Goal: Transaction & Acquisition: Purchase product/service

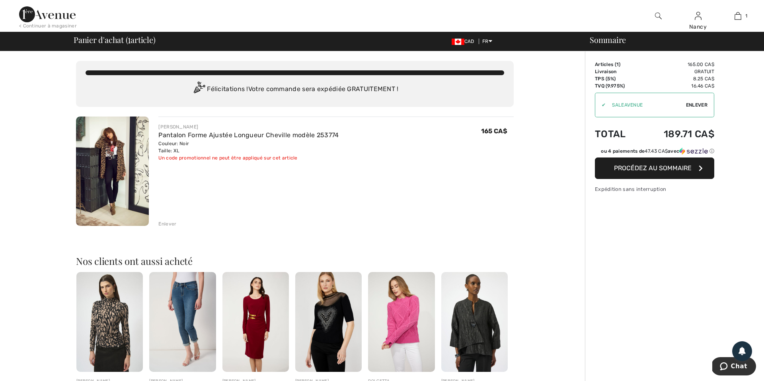
click at [699, 104] on span "Enlever" at bounding box center [696, 105] width 21 height 7
click at [29, 15] on img at bounding box center [47, 14] width 57 height 16
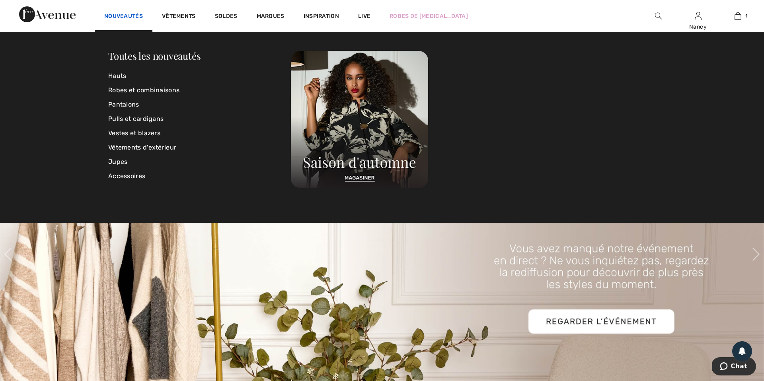
click at [122, 16] on link "Nouveautés" at bounding box center [123, 17] width 39 height 8
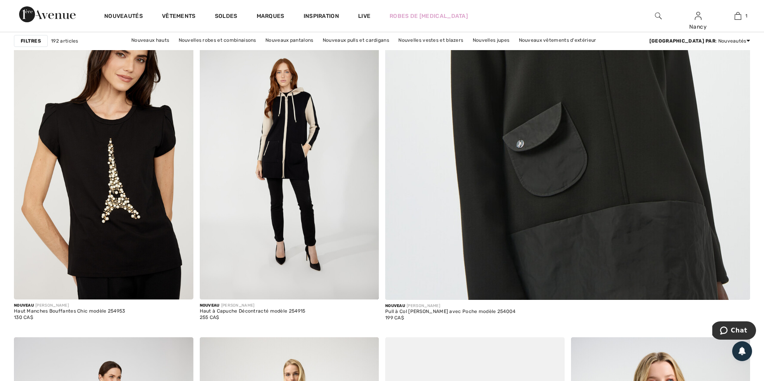
scroll to position [454, 0]
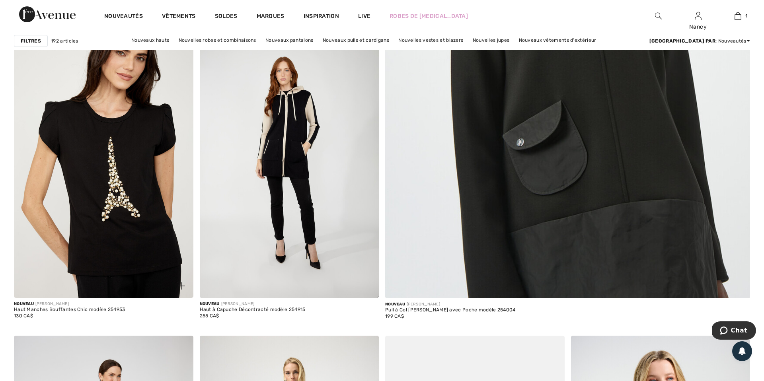
click at [112, 182] on img at bounding box center [104, 163] width 180 height 269
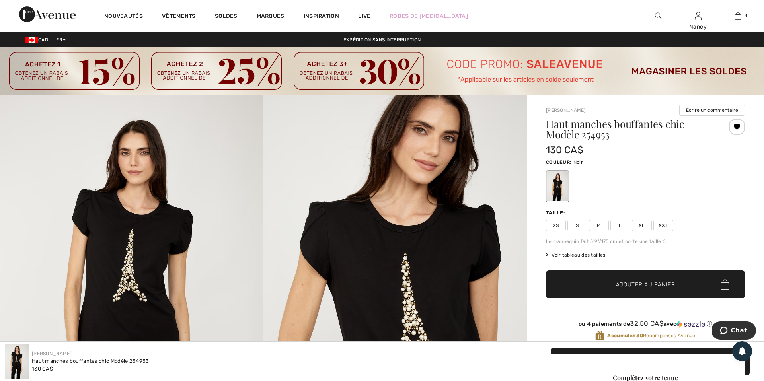
click at [664, 225] on span "XXL" at bounding box center [664, 226] width 20 height 12
click at [633, 284] on span "Ajouter au panier" at bounding box center [645, 285] width 59 height 8
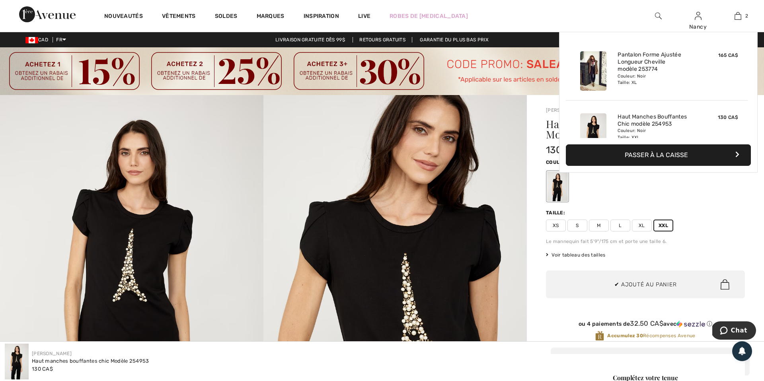
scroll to position [25, 0]
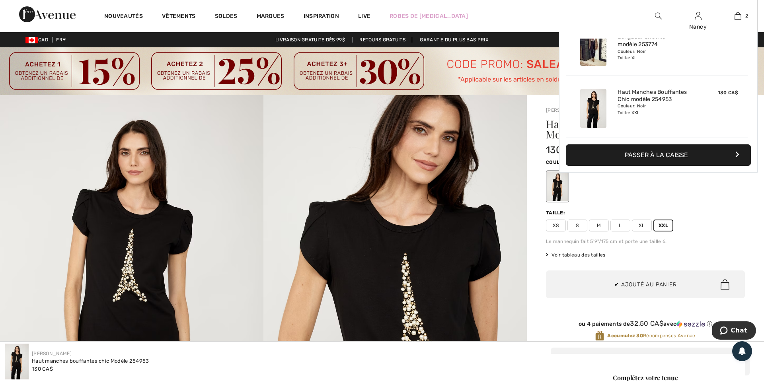
click at [650, 156] on button "Passer à la caisse" at bounding box center [658, 155] width 185 height 21
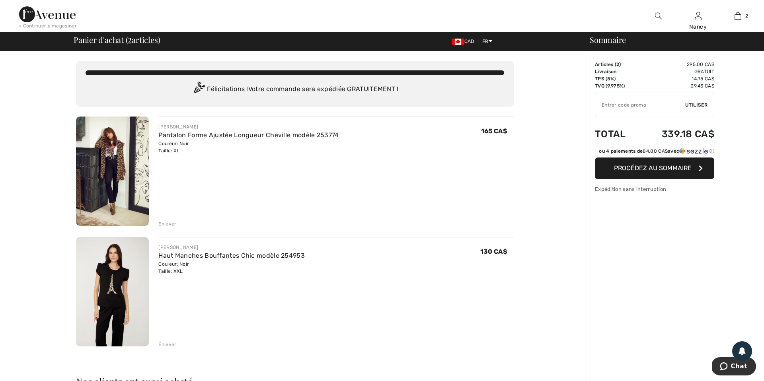
click at [661, 166] on span "Procédez au sommaire" at bounding box center [653, 168] width 78 height 8
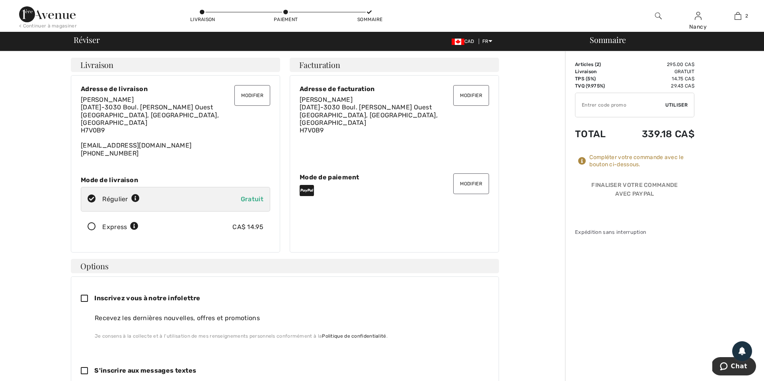
click at [471, 180] on button "Modifier" at bounding box center [471, 184] width 36 height 21
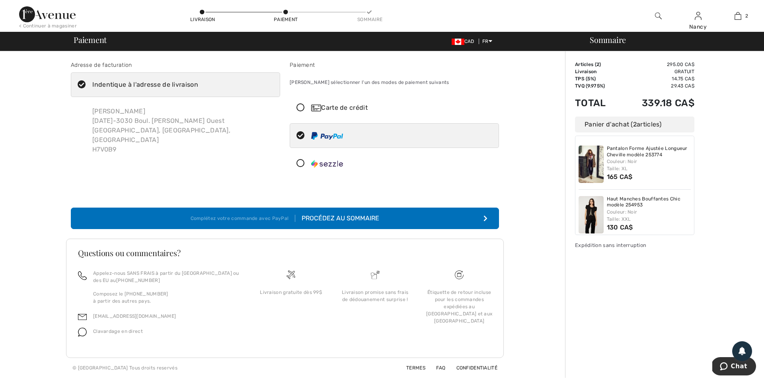
click at [300, 105] on icon at bounding box center [300, 108] width 21 height 8
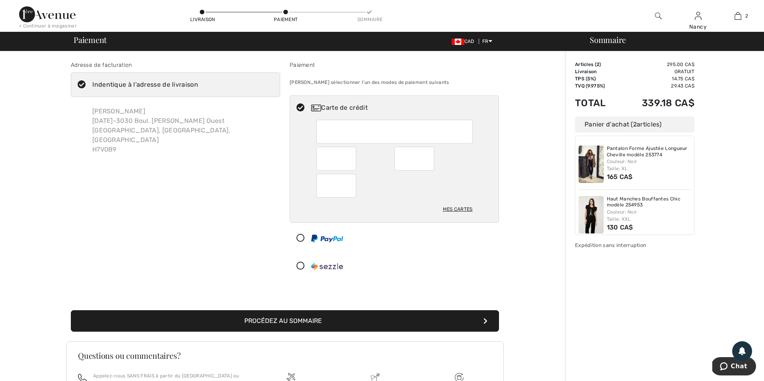
click at [289, 322] on button "Procédez au sommaire" at bounding box center [285, 321] width 428 height 21
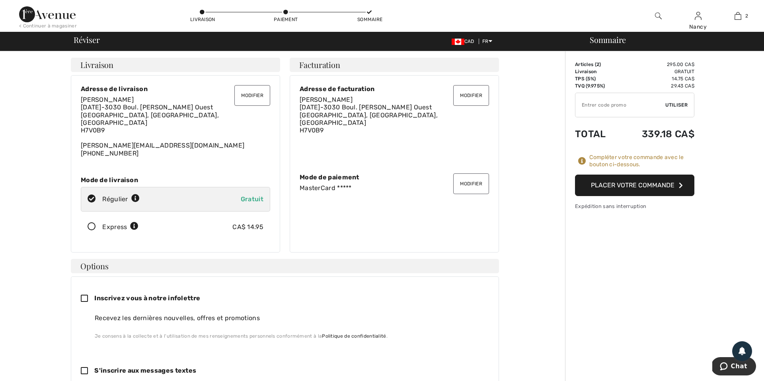
click at [634, 185] on button "Placer votre commande" at bounding box center [634, 185] width 119 height 21
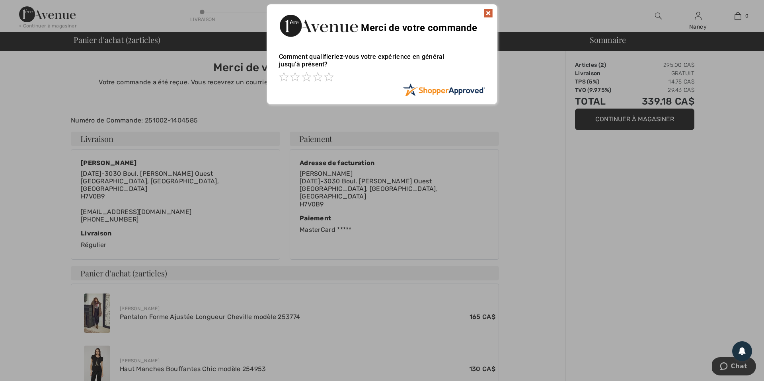
click at [489, 14] on img at bounding box center [489, 13] width 10 height 10
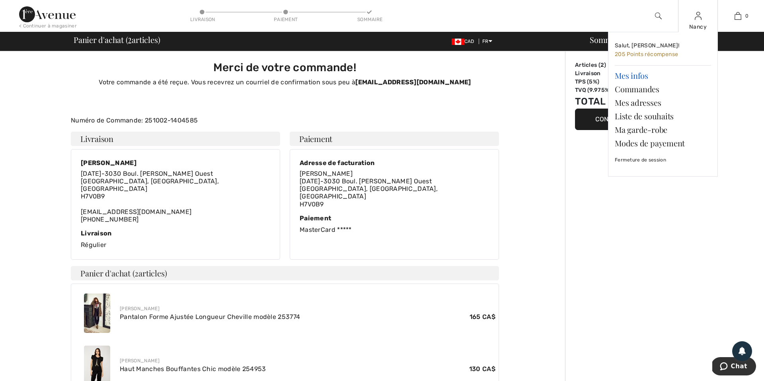
click at [638, 75] on link "Mes infos" at bounding box center [663, 76] width 96 height 14
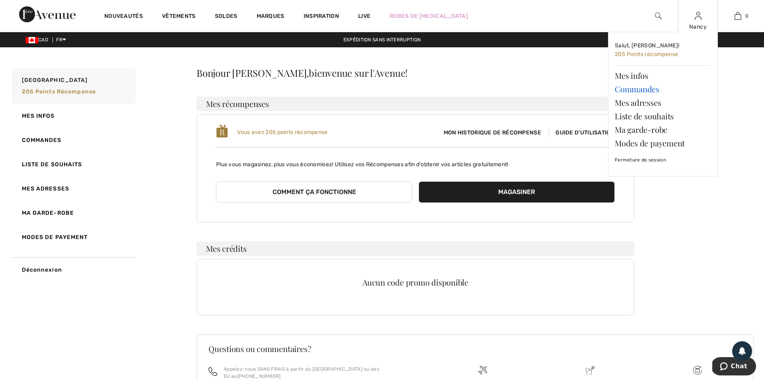
click at [640, 90] on link "Commandes" at bounding box center [663, 89] width 96 height 14
